Goal: Navigation & Orientation: Find specific page/section

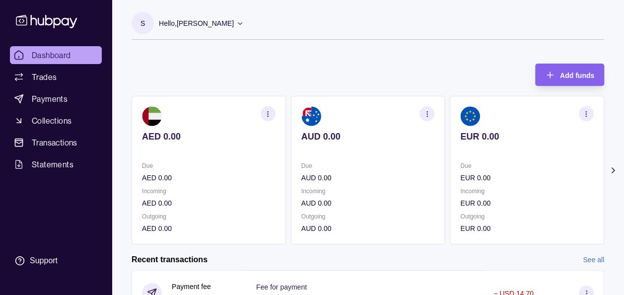
click at [284, 66] on div "Add funds AED 0.00 Due AED 0.00 Incoming AED 0.00 Outgoing AED 0.00 AUD 0.00 Du…" at bounding box center [368, 149] width 473 height 191
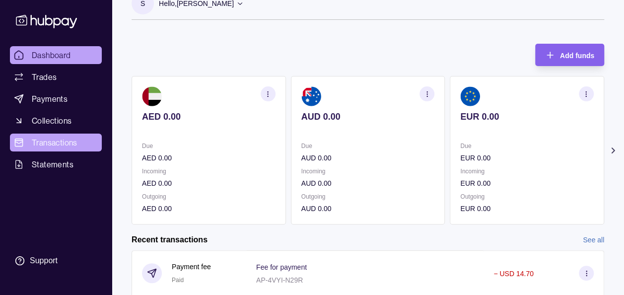
click at [59, 141] on span "Transactions" at bounding box center [55, 143] width 46 height 12
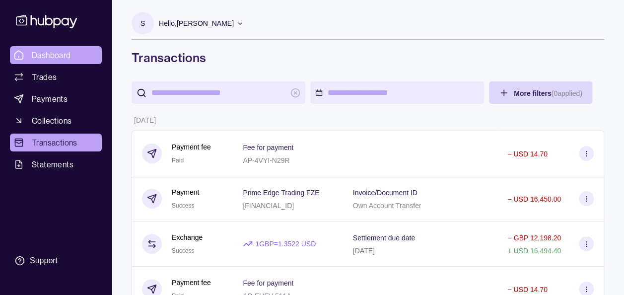
click at [60, 61] on span "Dashboard" at bounding box center [51, 55] width 39 height 12
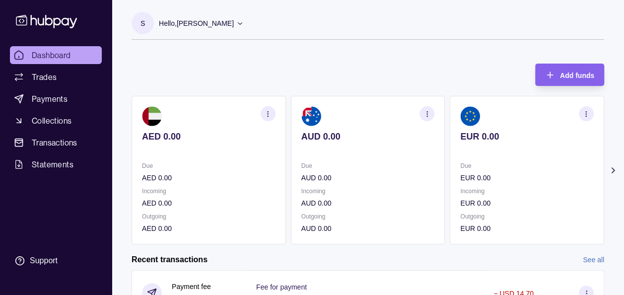
click at [616, 168] on icon at bounding box center [614, 170] width 10 height 10
